Goal: Consume media (video, audio)

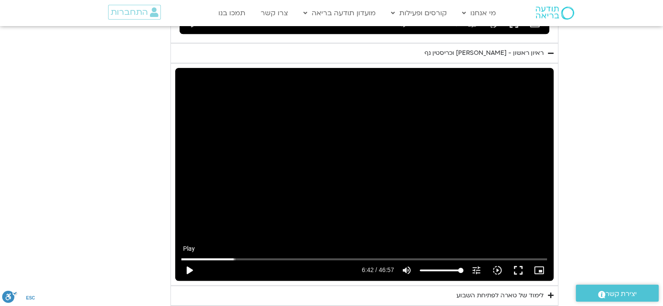
click at [200, 260] on button "play_arrow" at bounding box center [189, 270] width 21 height 21
type input "404.768835"
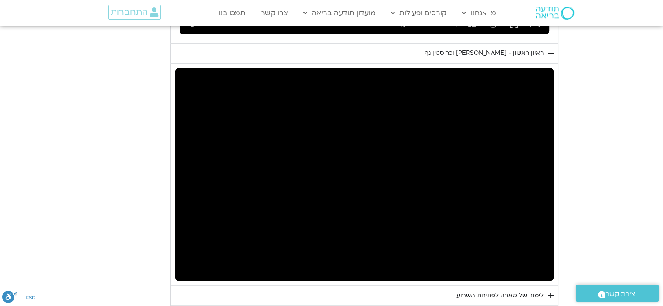
drag, startPoint x: 219, startPoint y: 205, endPoint x: 622, endPoint y: 144, distance: 408.1
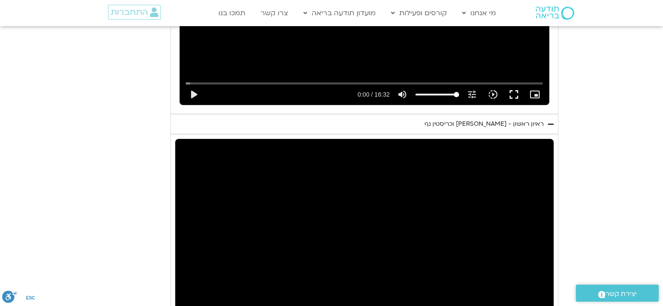
scroll to position [614, 0]
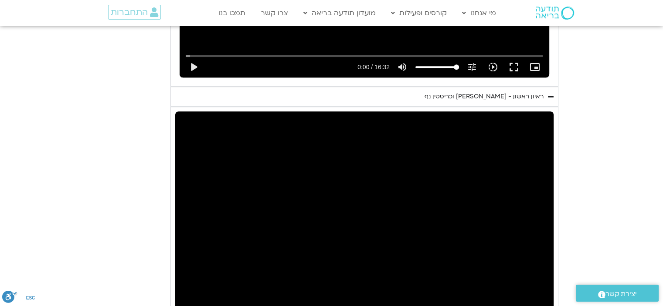
scroll to position [701, 0]
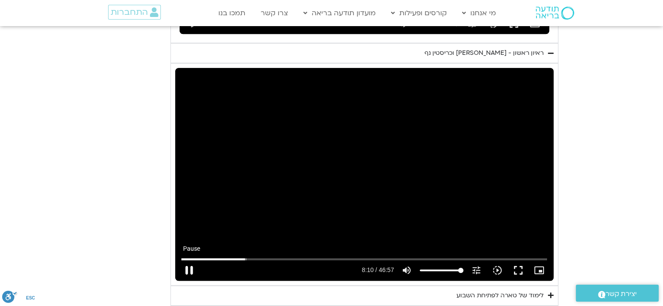
click at [200, 260] on button "pause" at bounding box center [189, 270] width 21 height 21
click at [200, 260] on button "play_arrow" at bounding box center [189, 270] width 21 height 21
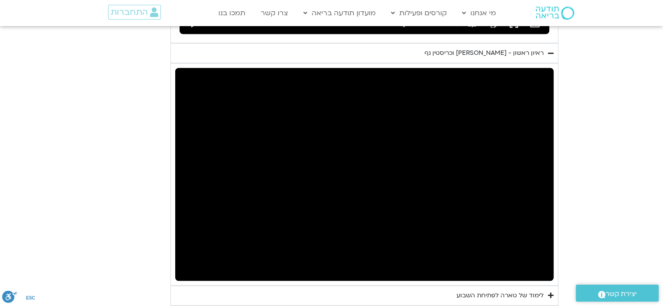
click at [200, 260] on button "pause" at bounding box center [189, 270] width 21 height 21
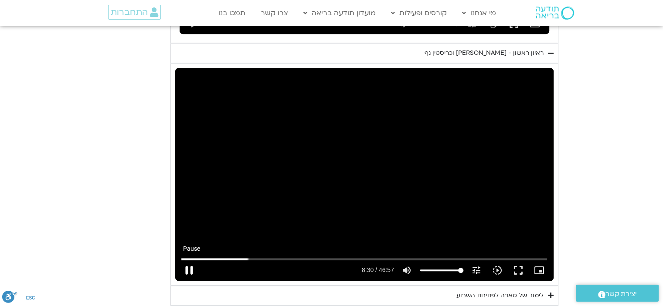
click at [200, 260] on button "pause" at bounding box center [189, 270] width 21 height 21
click at [200, 260] on button "play_arrow" at bounding box center [189, 270] width 21 height 21
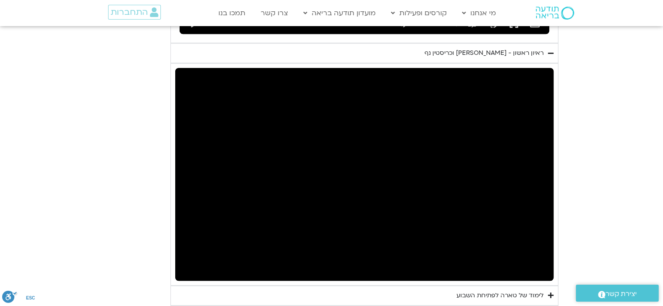
click at [200, 260] on button "pause" at bounding box center [189, 270] width 21 height 21
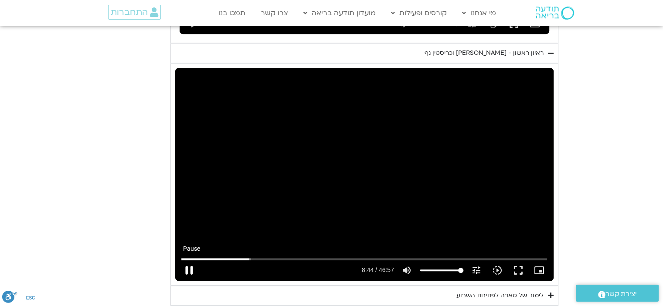
click at [200, 260] on button "pause" at bounding box center [189, 270] width 21 height 21
click at [200, 260] on button "play_arrow" at bounding box center [189, 270] width 21 height 21
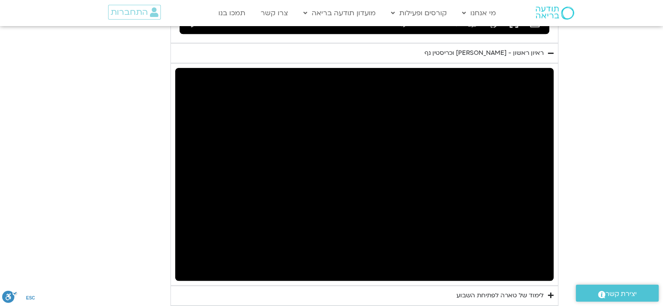
click at [200, 260] on button "pause" at bounding box center [189, 270] width 21 height 21
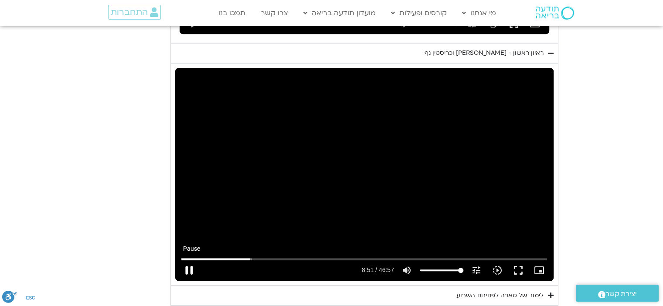
click at [200, 260] on button "pause" at bounding box center [189, 270] width 21 height 21
click at [200, 260] on button "play_arrow" at bounding box center [189, 270] width 21 height 21
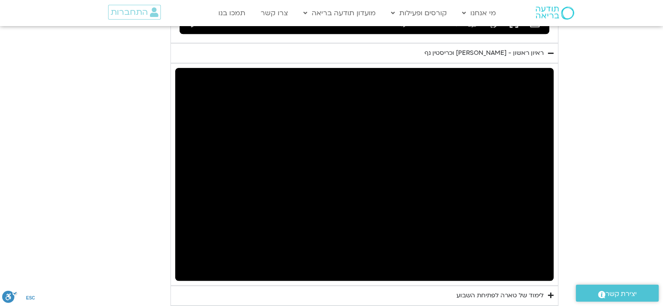
click at [200, 260] on button "pause" at bounding box center [189, 270] width 21 height 21
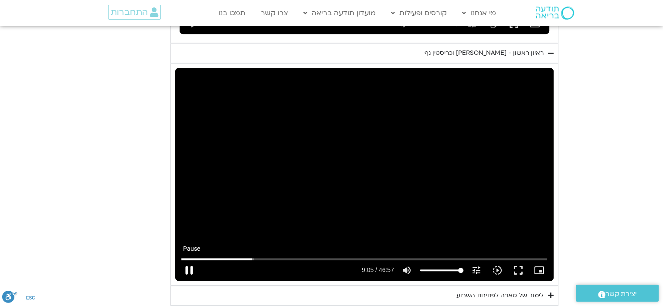
click at [200, 260] on button "pause" at bounding box center [189, 270] width 21 height 21
click at [200, 260] on button "play_arrow" at bounding box center [189, 270] width 21 height 21
click at [200, 260] on button "pause" at bounding box center [189, 270] width 21 height 21
click at [200, 260] on button "play_arrow" at bounding box center [189, 270] width 21 height 21
click at [200, 260] on button "pause" at bounding box center [189, 270] width 21 height 21
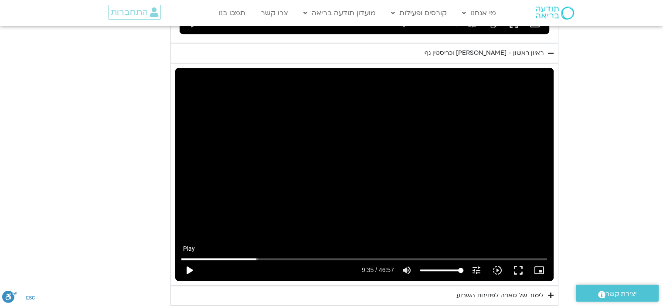
click at [200, 260] on button "play_arrow" at bounding box center [189, 270] width 21 height 21
click at [200, 260] on button "pause" at bounding box center [189, 270] width 21 height 21
click at [200, 260] on button "play_arrow" at bounding box center [189, 270] width 21 height 21
click at [200, 260] on button "pause" at bounding box center [189, 270] width 21 height 21
click at [200, 260] on button "play_arrow" at bounding box center [189, 270] width 21 height 21
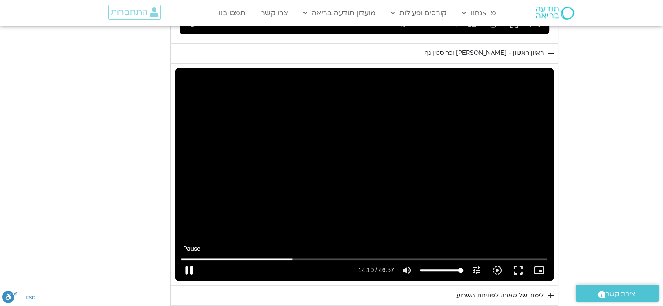
click at [200, 260] on button "pause" at bounding box center [189, 270] width 21 height 21
click at [200, 260] on button "play_arrow" at bounding box center [189, 270] width 21 height 21
click at [200, 260] on button "pause" at bounding box center [189, 270] width 21 height 21
click at [200, 260] on button "play_arrow" at bounding box center [189, 270] width 21 height 21
click at [200, 260] on button "pause" at bounding box center [189, 270] width 21 height 21
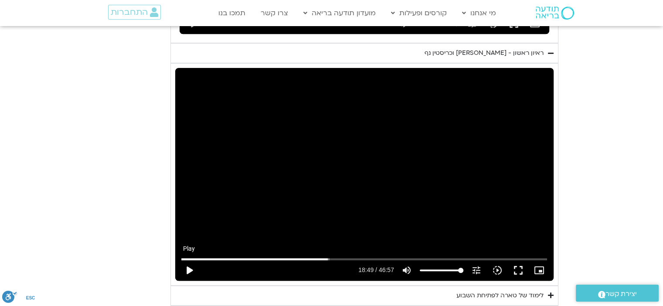
click at [200, 260] on button "play_arrow" at bounding box center [189, 270] width 21 height 21
click at [200, 260] on button "pause" at bounding box center [189, 270] width 21 height 21
click at [200, 260] on button "play_arrow" at bounding box center [189, 270] width 21 height 21
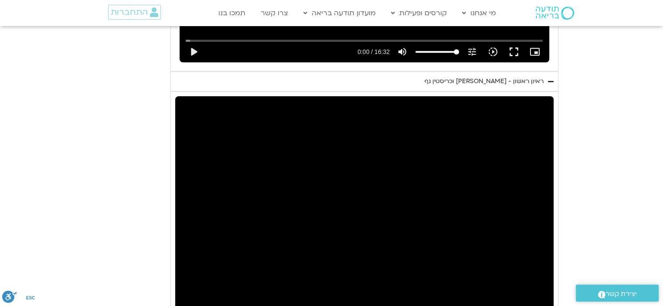
scroll to position [657, 0]
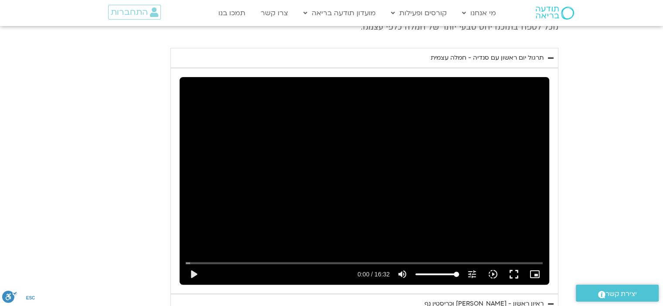
scroll to position [439, 0]
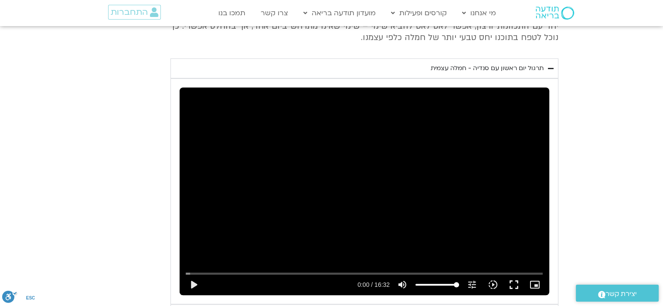
click at [548, 66] on icon "Accordion. Open links with Enter or Space, close with Escape, and navigate with…" at bounding box center [551, 68] width 6 height 7
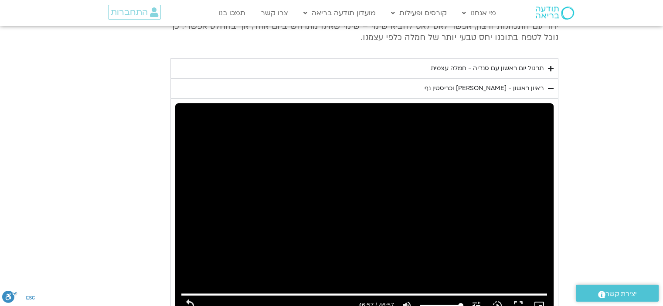
click at [548, 85] on icon "Accordion. Open links with Enter or Space, close with Escape, and navigate with…" at bounding box center [551, 88] width 6 height 7
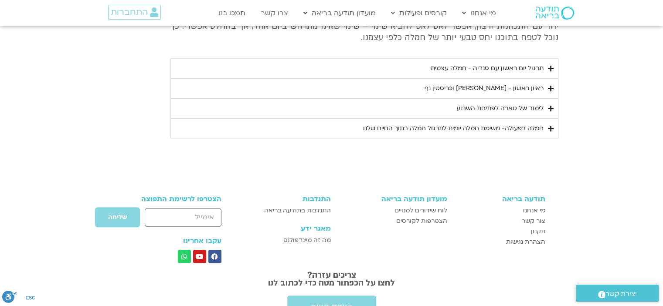
click at [524, 108] on summary "לימוד של טארה לפתיחת השבוע" at bounding box center [364, 108] width 388 height 20
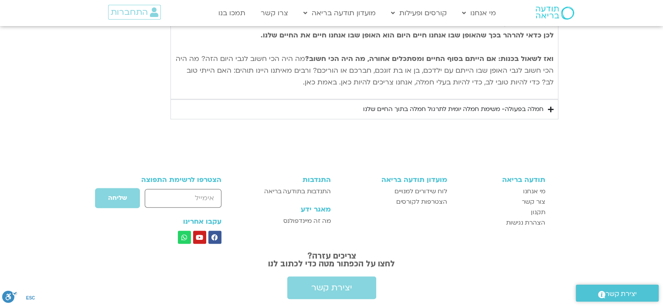
scroll to position [744, 0]
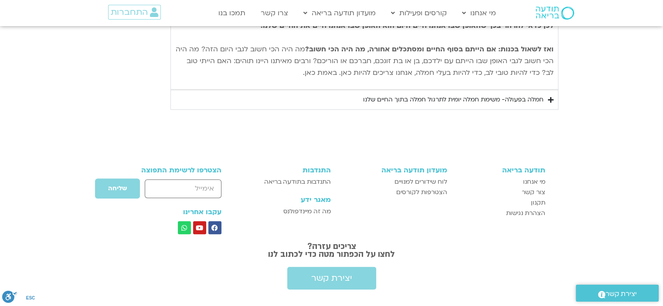
click at [548, 103] on icon "Accordion. Open links with Enter or Space, close with Escape, and navigate with…" at bounding box center [551, 100] width 6 height 7
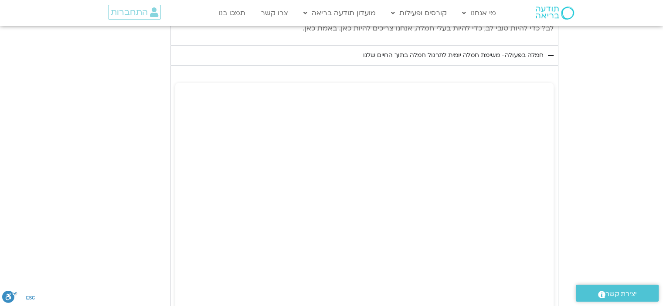
scroll to position [788, 0]
click at [153, 159] on div "יום ראשון - חמלה עצמית השבוע שלנו מתחיל מהבסיס, תרגול של חמלה עצמית – נוכחת וקש…" at bounding box center [331, 106] width 453 height 1049
type input "2817.733333"
